Goal: Information Seeking & Learning: Learn about a topic

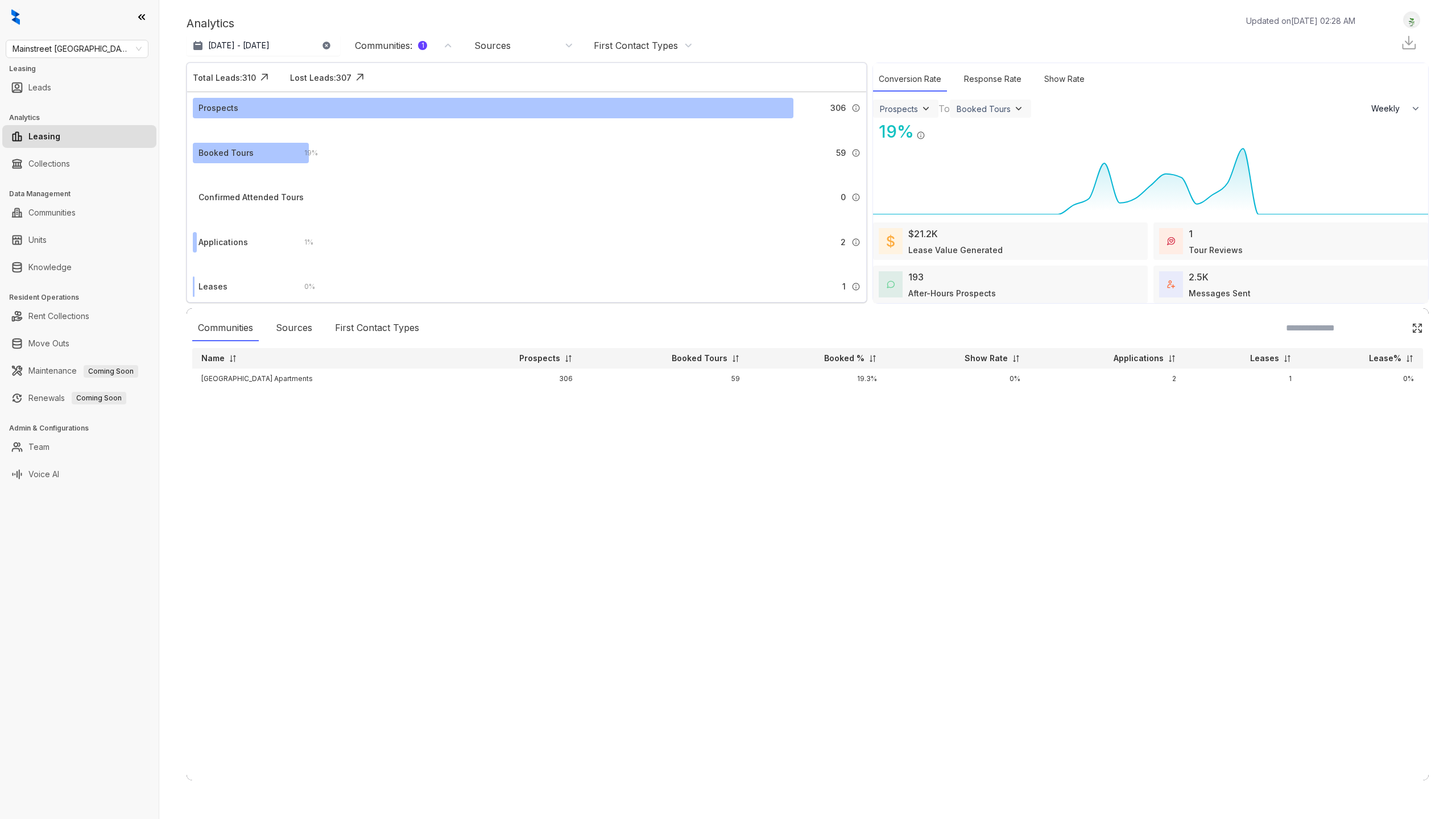
select select "******"
click at [93, 47] on span "Mainstreet [GEOGRAPHIC_DATA]" at bounding box center [77, 49] width 129 height 17
click at [72, 130] on div "Brookside" at bounding box center [77, 126] width 125 height 13
click at [67, 262] on link "Knowledge" at bounding box center [50, 267] width 43 height 23
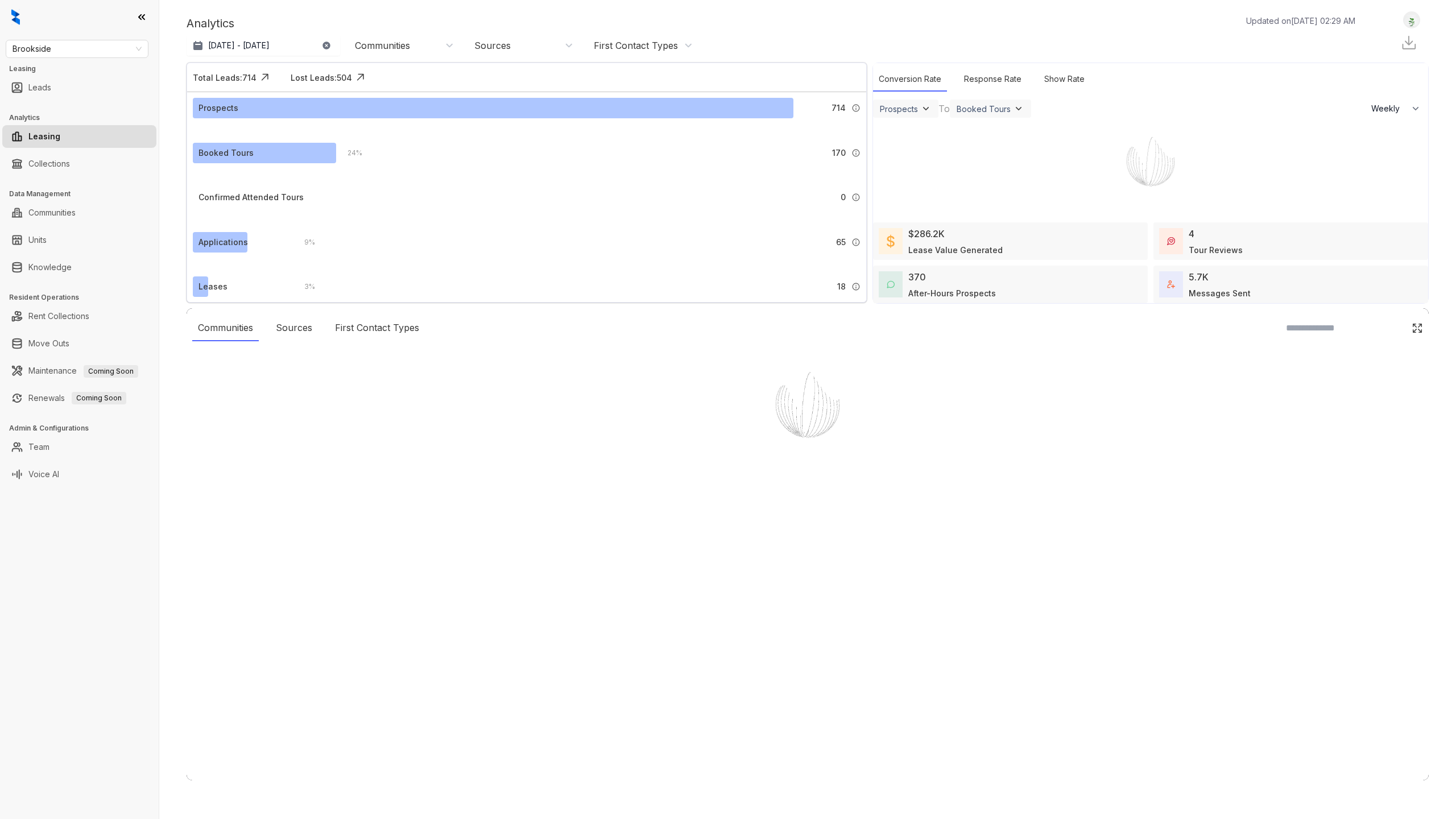
select select "******"
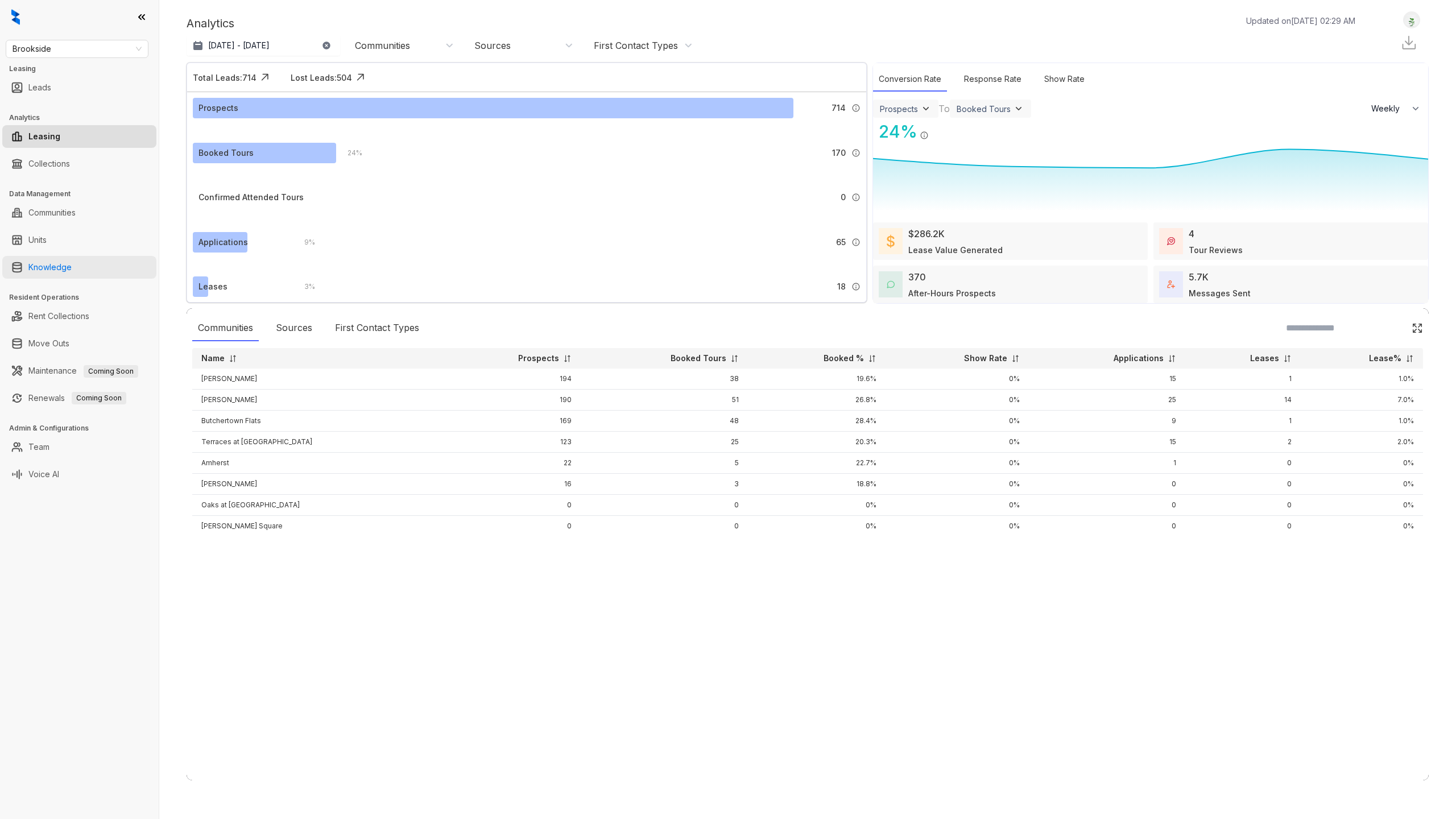
click at [72, 274] on link "Knowledge" at bounding box center [50, 267] width 43 height 23
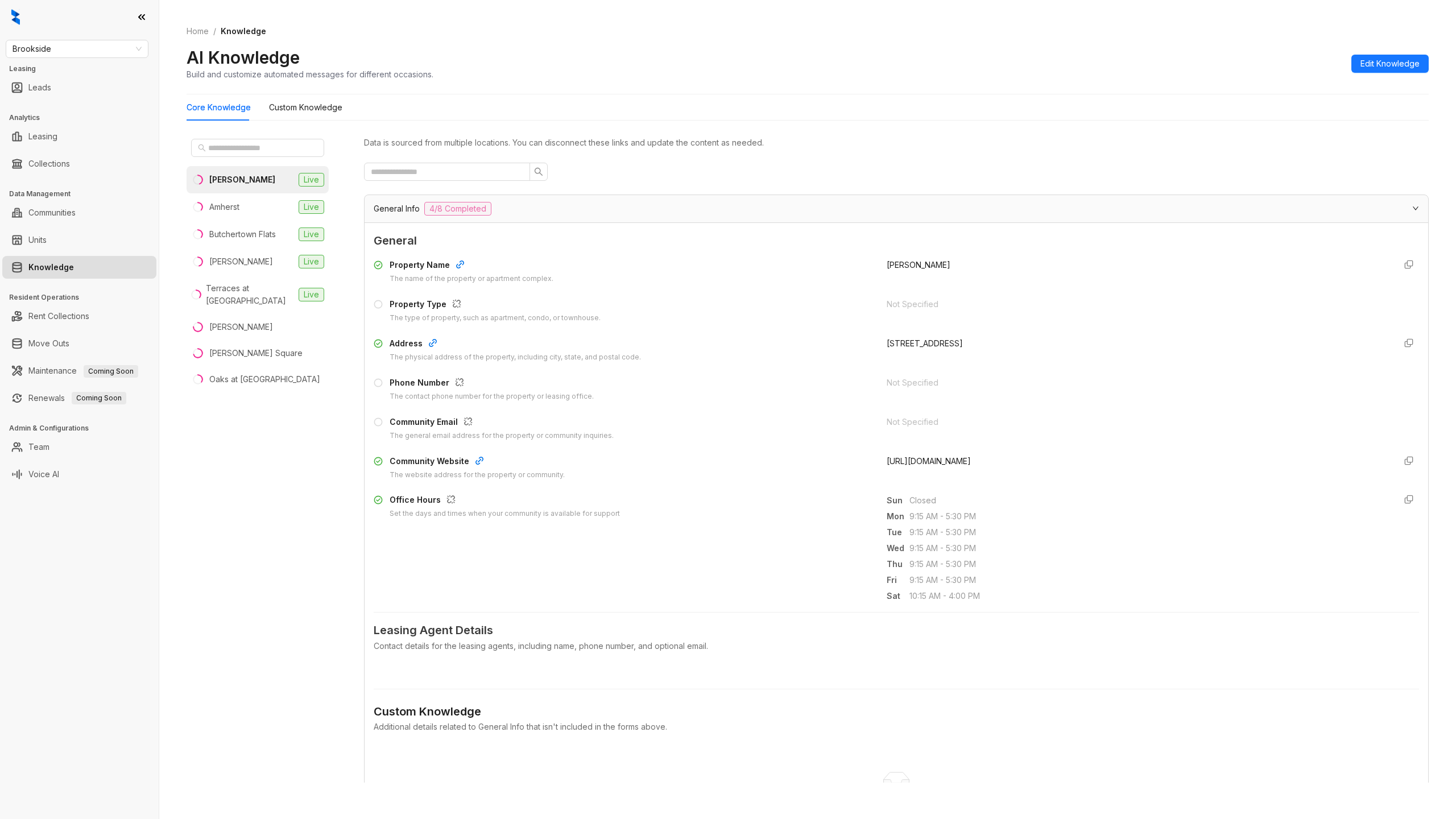
click at [588, 207] on div "General Info 4/8 Completed" at bounding box center [890, 208] width 1032 height 14
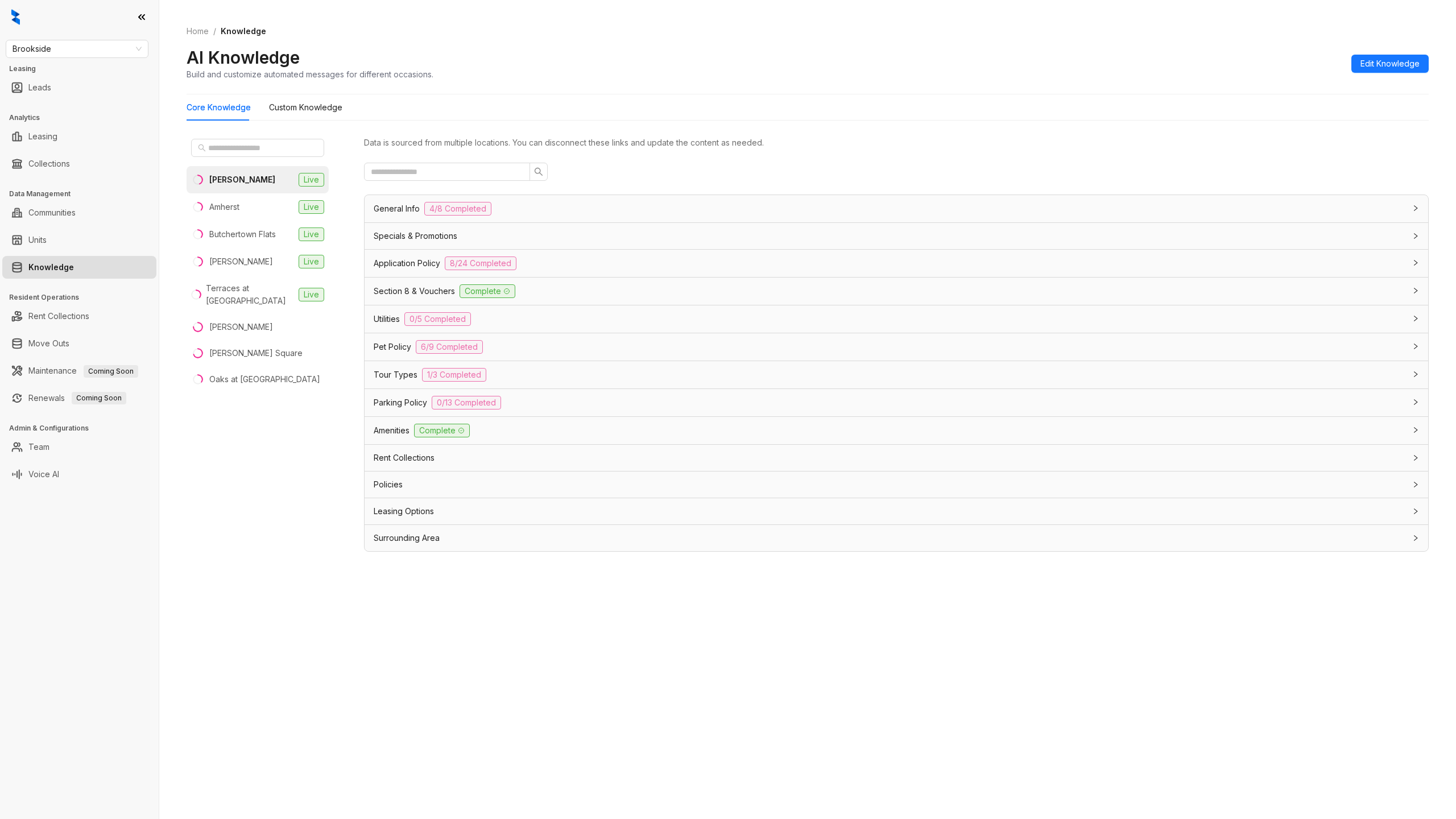
click at [397, 400] on span "Parking Policy" at bounding box center [400, 403] width 53 height 13
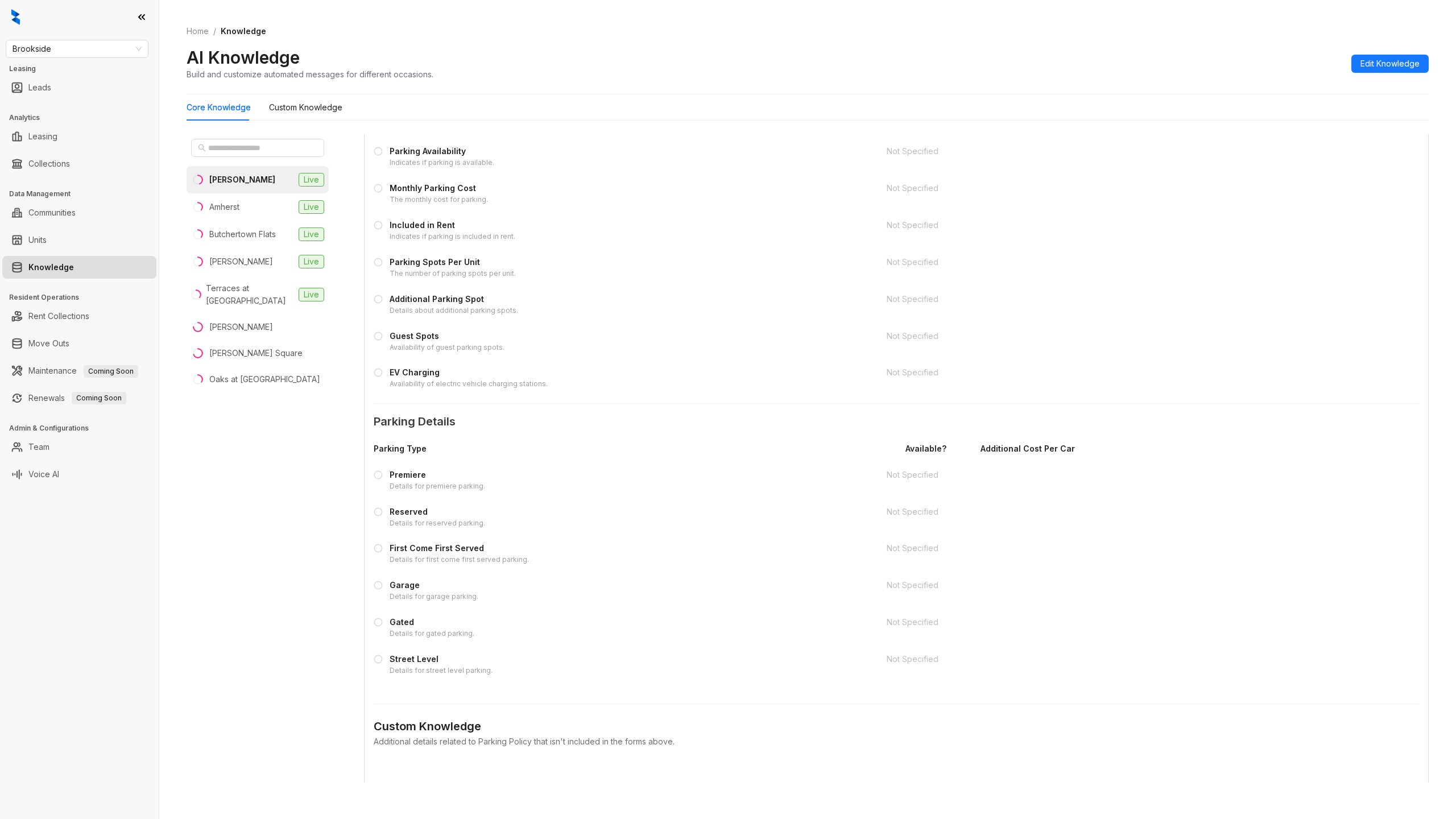
scroll to position [310, 0]
click at [379, 331] on icon at bounding box center [378, 334] width 9 height 9
click at [1398, 71] on button "Edit Knowledge" at bounding box center [1390, 64] width 77 height 18
